Goal: Information Seeking & Learning: Learn about a topic

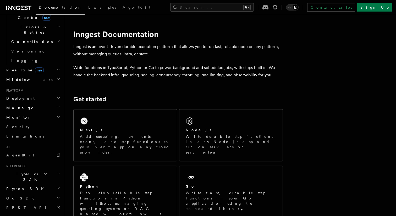
scroll to position [200, 0]
click at [30, 170] on span "TypeScript SDK" at bounding box center [30, 175] width 52 height 10
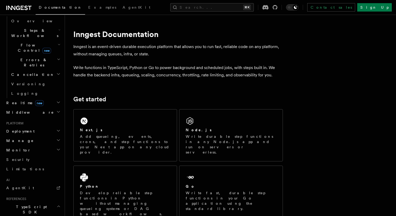
scroll to position [163, 0]
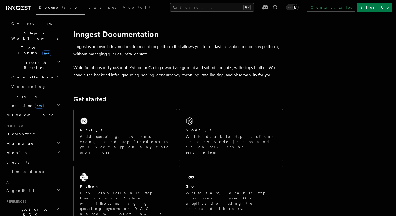
click at [47, 101] on h2 "Realtime new" at bounding box center [32, 105] width 57 height 9
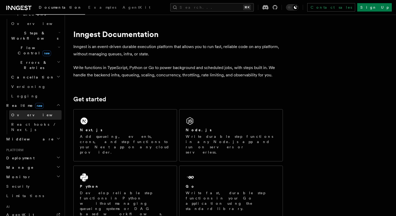
click at [42, 110] on link "Overview" at bounding box center [35, 114] width 52 height 9
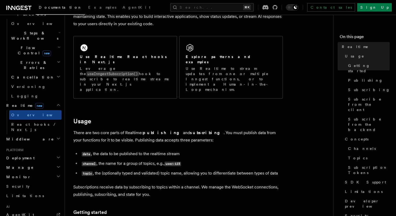
scroll to position [85, 0]
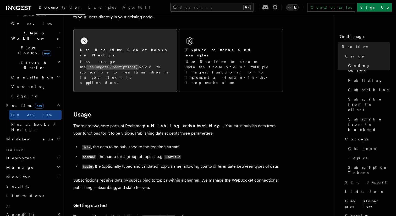
click at [114, 70] on div "Use Realtime React hooks in Next.js Leverage the useInngestSubscription() hook …" at bounding box center [125, 60] width 103 height 62
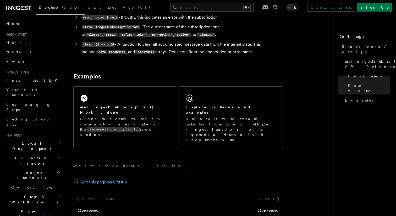
scroll to position [504, 0]
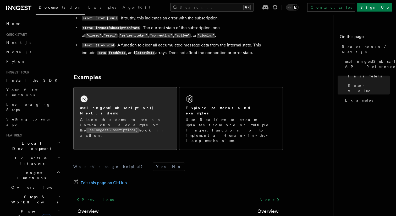
click at [153, 121] on p "Clone this demo to see an interactive example of the useInngestSubscription() h…" at bounding box center [125, 127] width 91 height 21
